Goal: Information Seeking & Learning: Check status

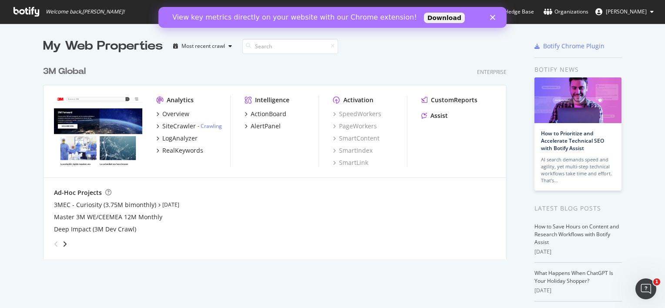
click at [493, 21] on div "View key metrics directly on your website with our Chrome extension! Download" at bounding box center [332, 17] width 348 height 14
click at [491, 17] on icon "Close" at bounding box center [492, 17] width 5 height 5
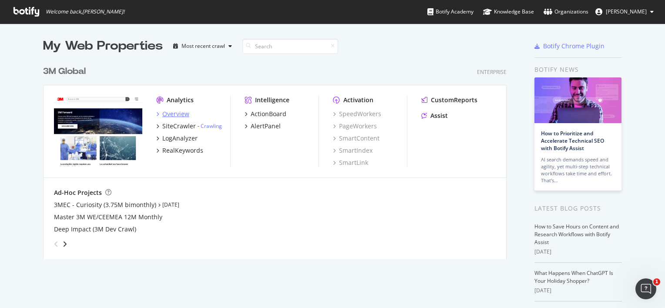
click at [176, 113] on div "Overview" at bounding box center [175, 114] width 27 height 9
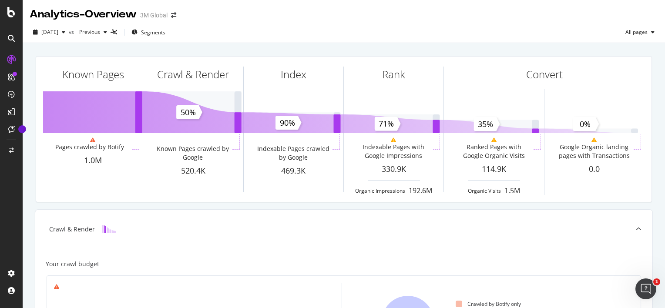
click at [299, 38] on div "[DATE] vs Previous Segments All pages" at bounding box center [344, 33] width 642 height 17
